Goal: Use online tool/utility: Utilize a website feature to perform a specific function

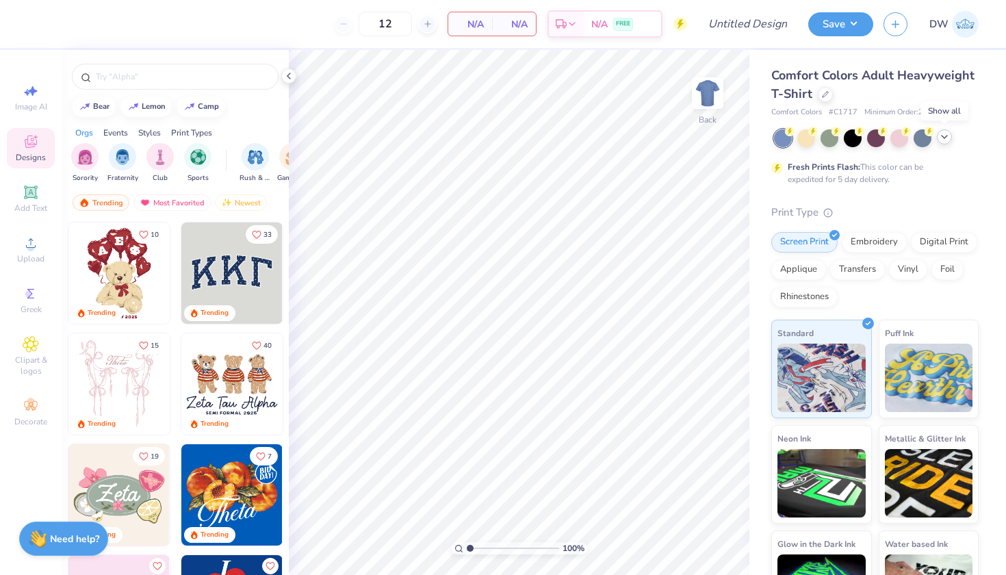
click at [948, 138] on icon at bounding box center [944, 136] width 11 height 11
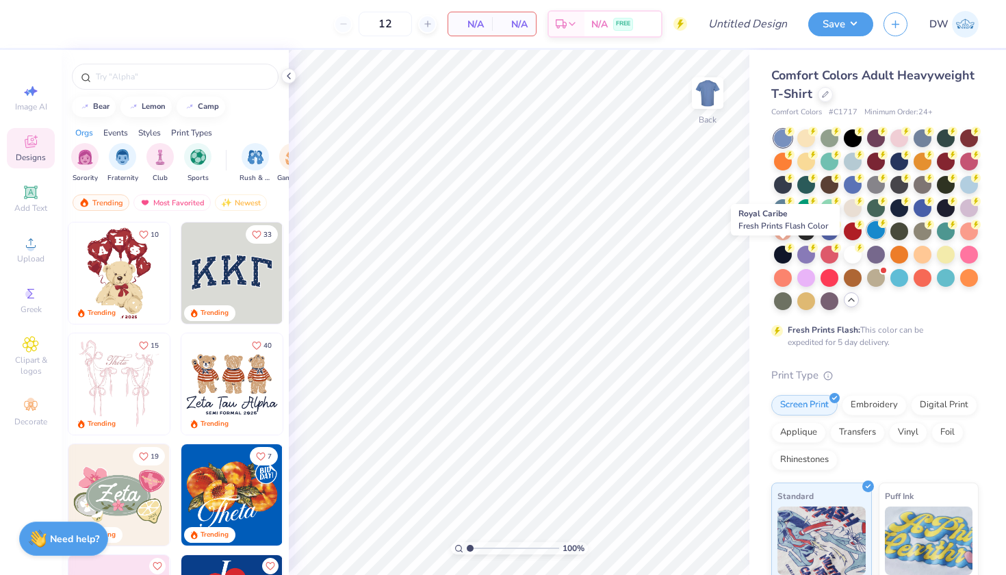
click at [867, 239] on div at bounding box center [876, 230] width 18 height 18
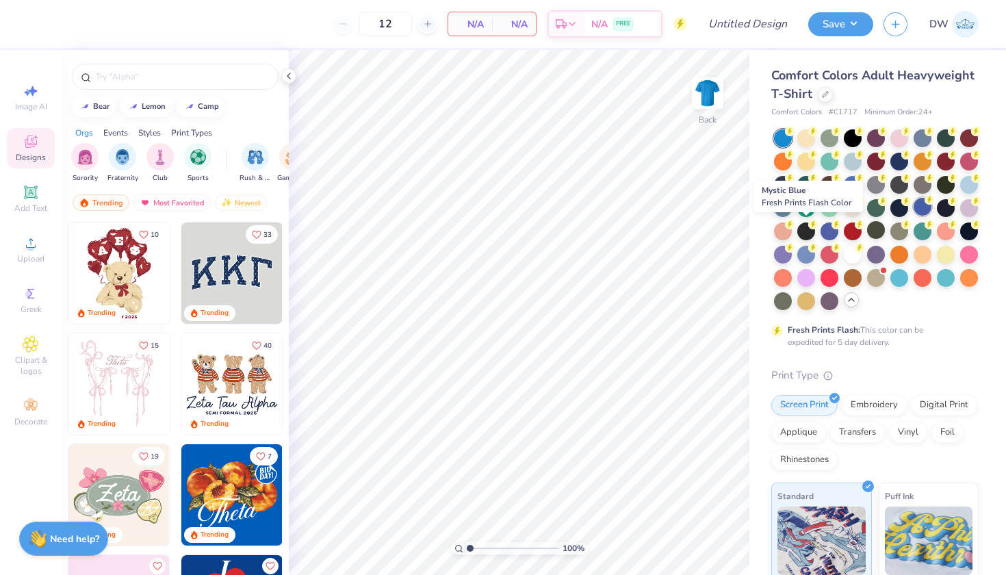
click at [914, 216] on div at bounding box center [923, 207] width 18 height 18
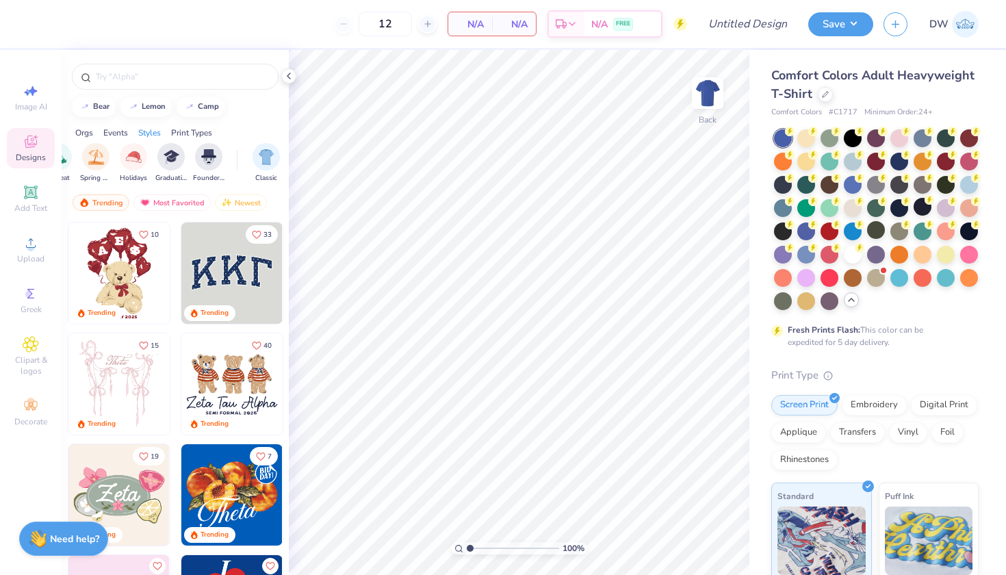
scroll to position [0, 520]
click at [194, 159] on img "filter for Graduation" at bounding box center [188, 156] width 16 height 16
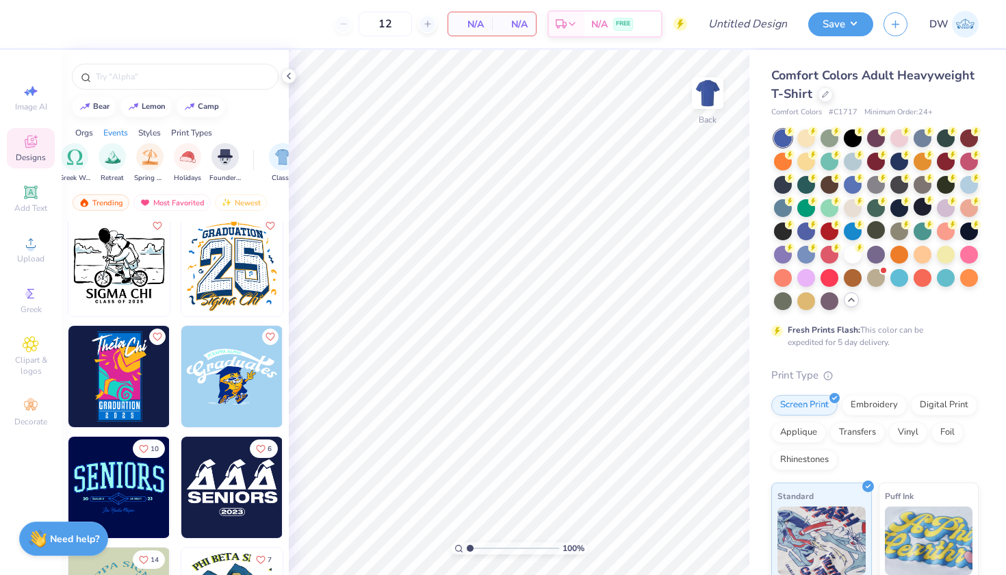
scroll to position [203, 0]
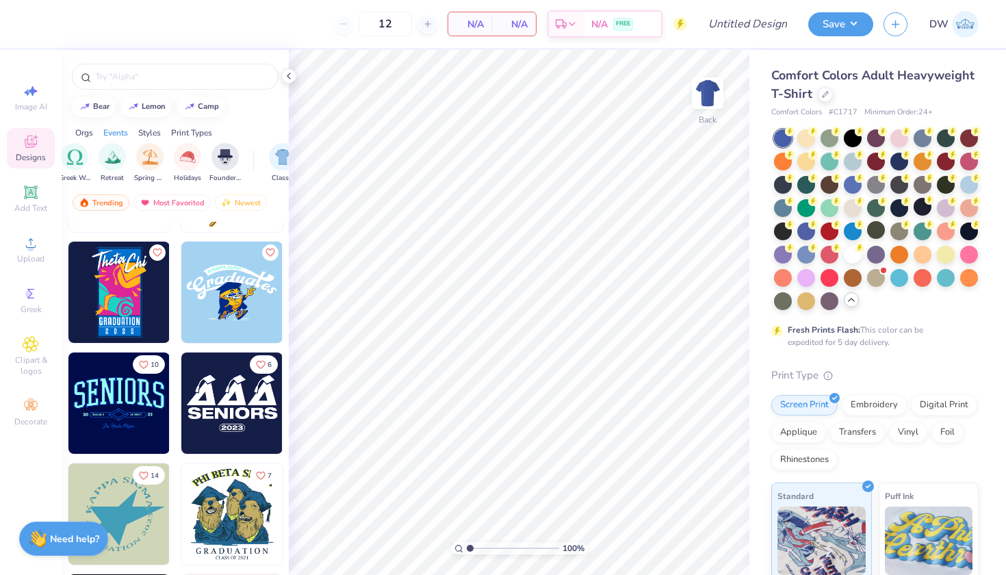
click at [238, 290] on img at bounding box center [231, 292] width 101 height 101
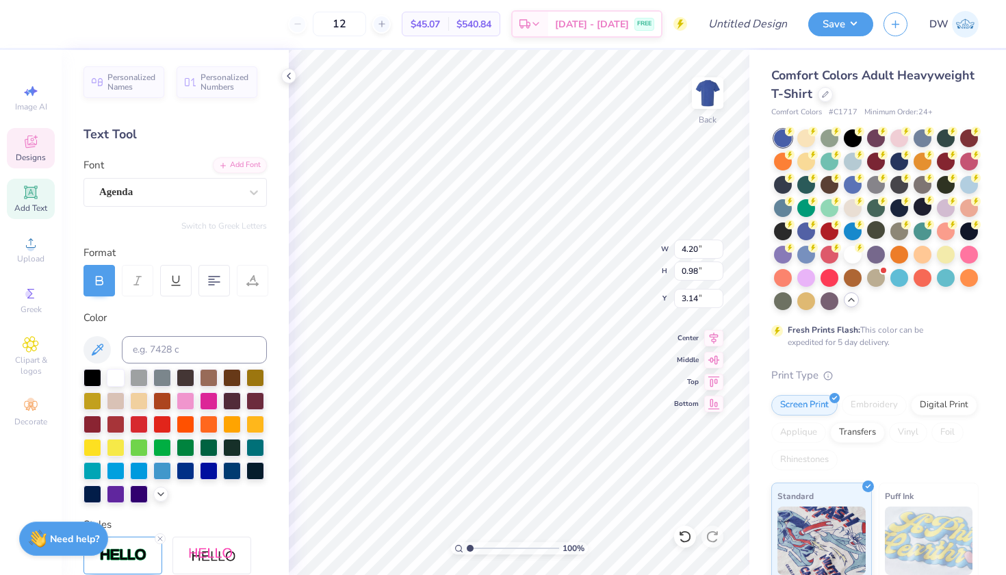
scroll to position [11, 2]
type textarea "P"
type textarea "SOLES"
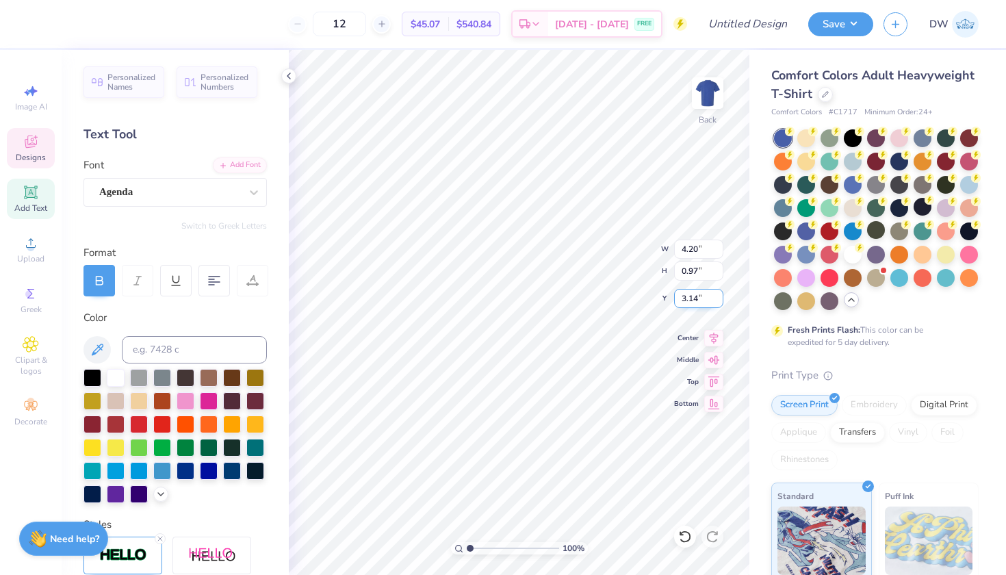
type input "3.02"
type input "0.70"
type input "3.20"
type input "2.95"
type input "1.00"
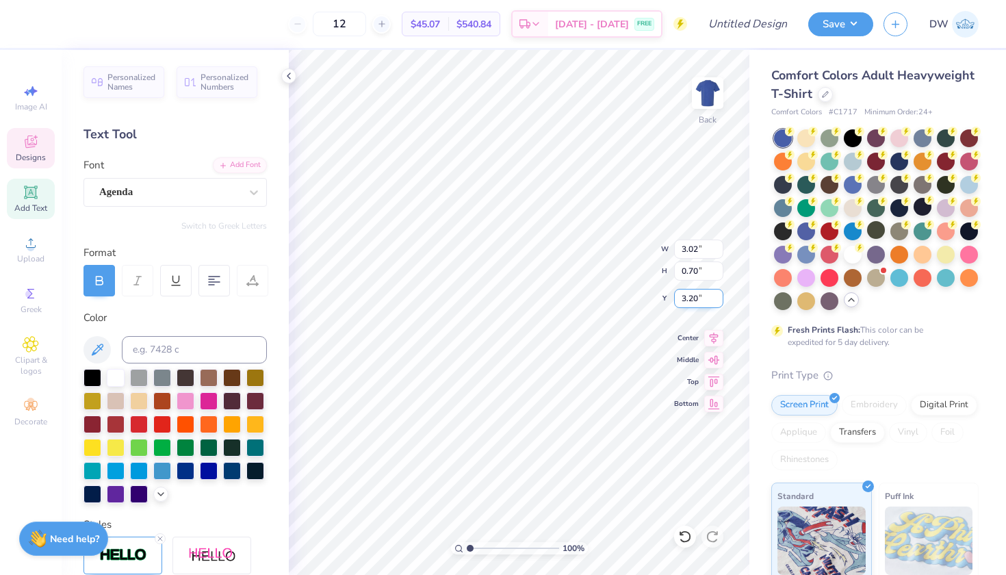
type input "3.07"
type input "3.00"
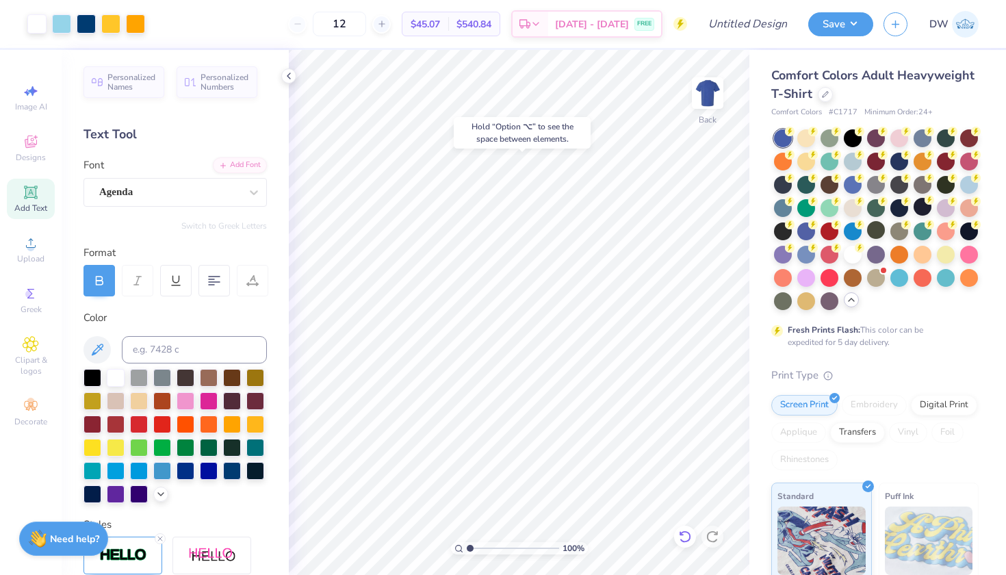
click at [682, 536] on icon at bounding box center [685, 537] width 14 height 14
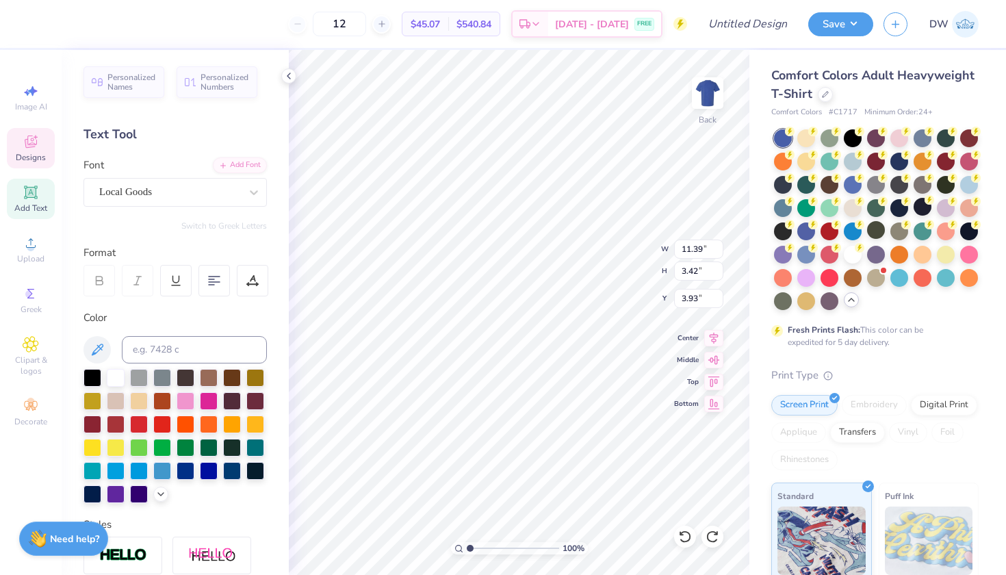
scroll to position [11, 3]
type textarea "rad Student"
type textarea "rad Studen"
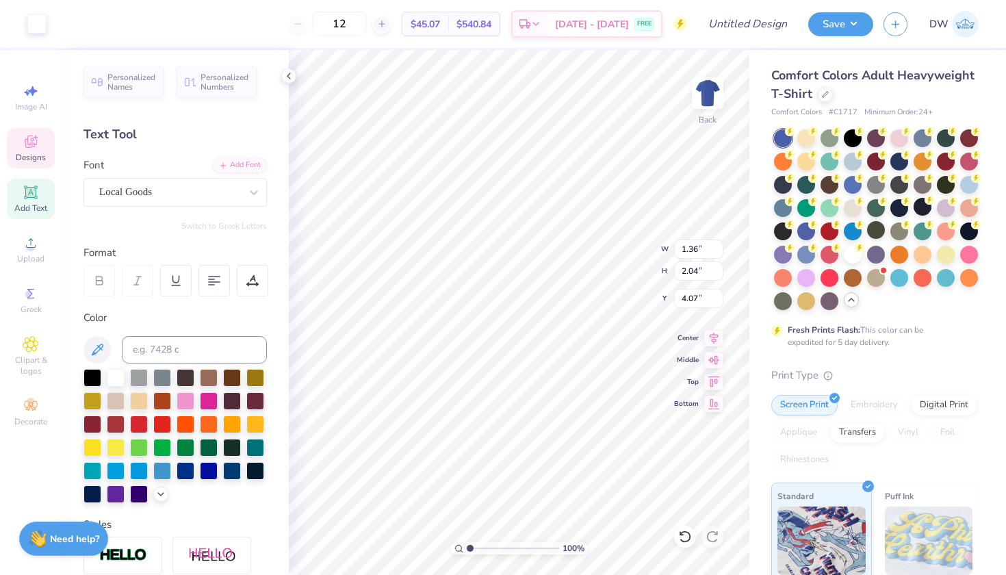
type input "4.07"
type input "9.46"
type input "2.92"
type input "4.07"
type input "9.42"
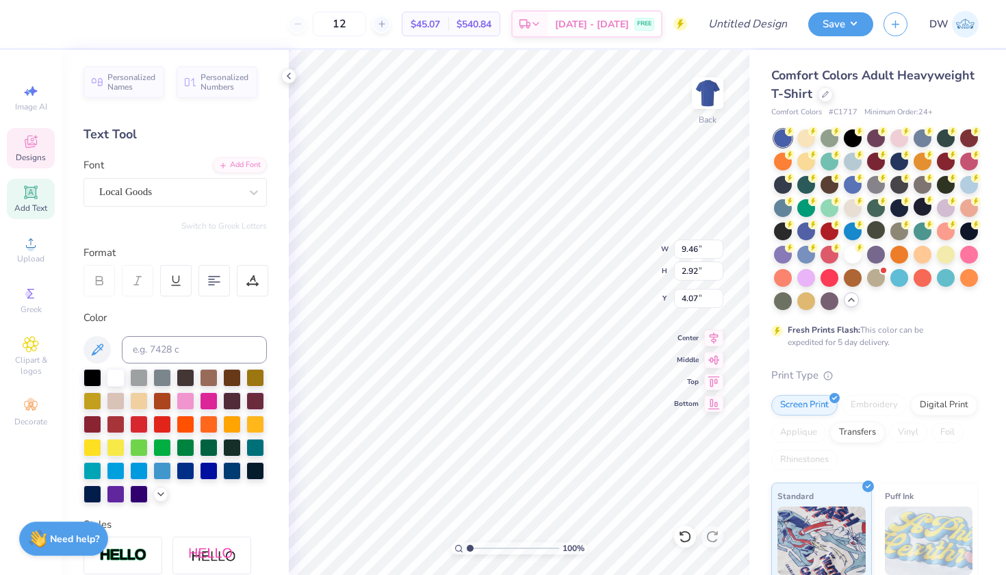
type input "3.47"
type input "4.00"
click at [678, 537] on icon at bounding box center [685, 537] width 14 height 14
type input "6.48"
type input "11.75"
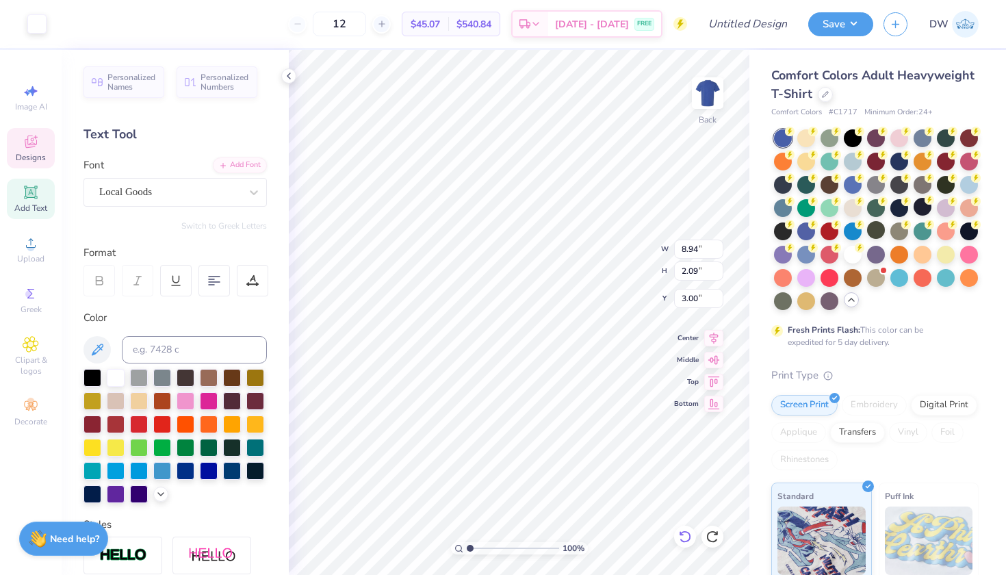
type input "4.46"
click at [682, 535] on icon at bounding box center [681, 533] width 3 height 3
type input "11.75"
type input "4.46"
type input "3.00"
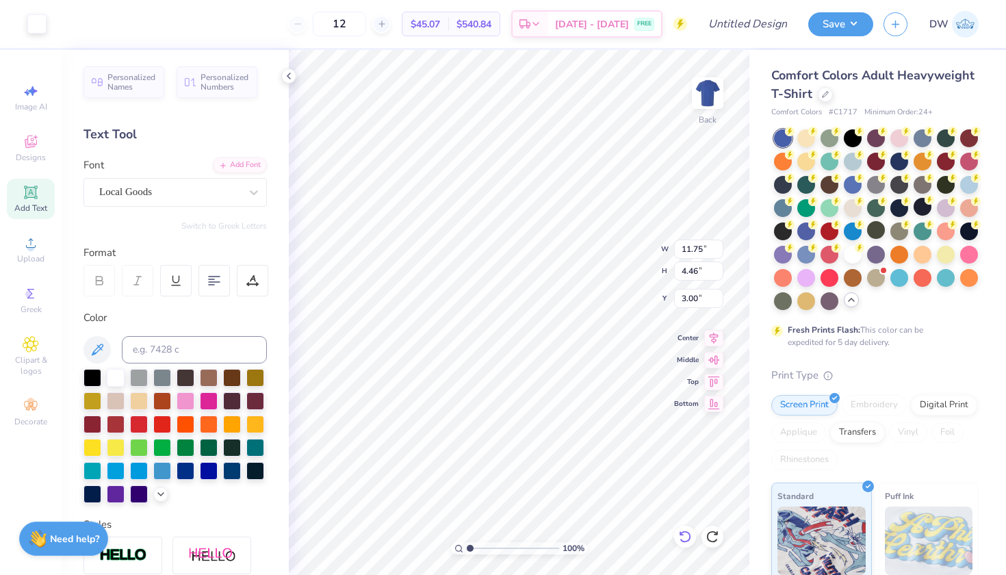
type input "9.42"
type input "3.47"
type input "4.21"
type input "4.39"
type input "3.07"
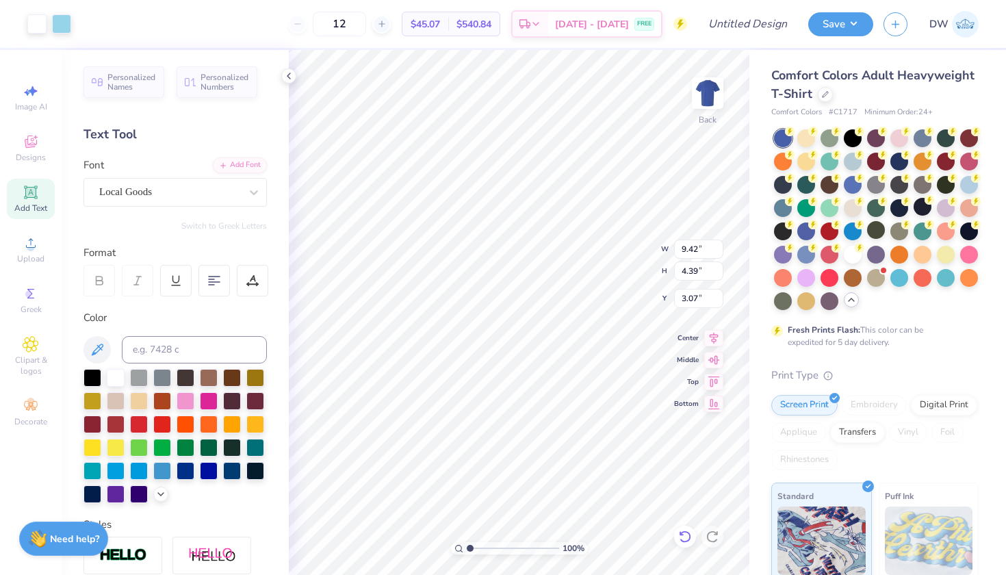
type input "11.75"
type input "4.46"
click at [684, 539] on icon at bounding box center [685, 537] width 14 height 14
type input "3.00"
type input "8.94"
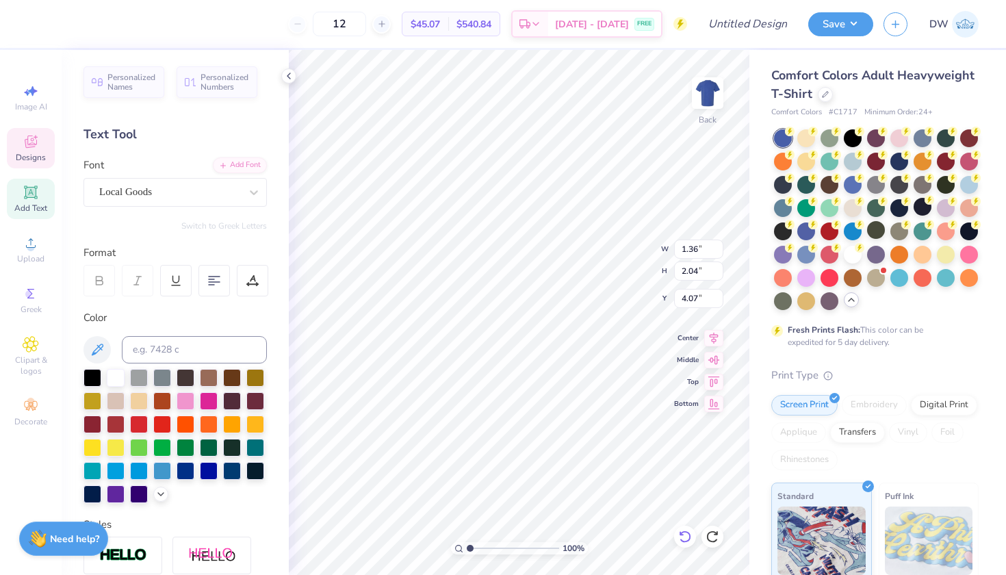
type input "3.11"
type input "3.00"
type input "1.36"
type input "2.04"
type input "4.54"
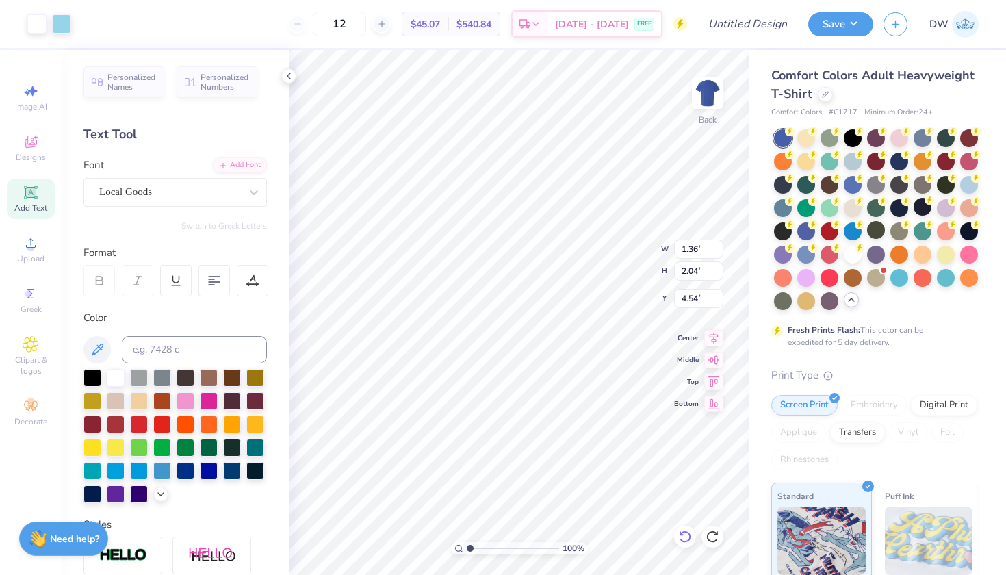
type input "7.39"
type input "3.04"
type input "3.07"
